Goal: Task Accomplishment & Management: Manage account settings

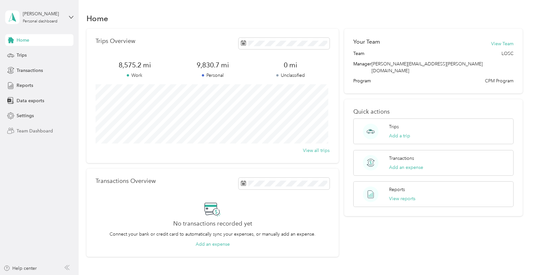
click at [52, 129] on span "Team Dashboard" at bounding box center [35, 130] width 36 height 7
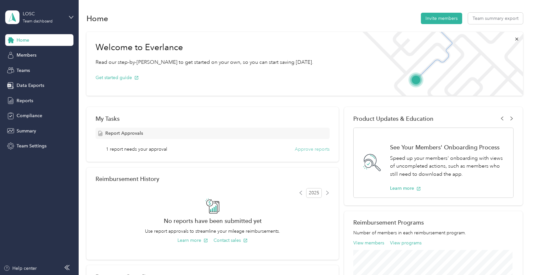
click at [305, 149] on button "Approve reports" at bounding box center [312, 149] width 35 height 7
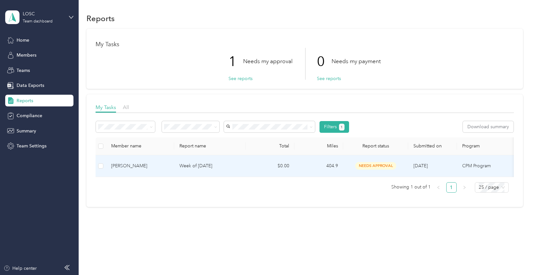
click at [133, 169] on div "[PERSON_NAME]" at bounding box center [140, 165] width 58 height 7
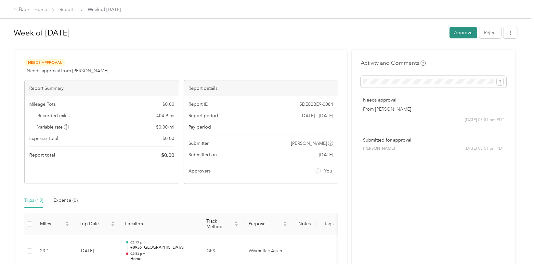
click at [467, 33] on button "Approve" at bounding box center [463, 32] width 28 height 11
